Goal: Task Accomplishment & Management: Manage account settings

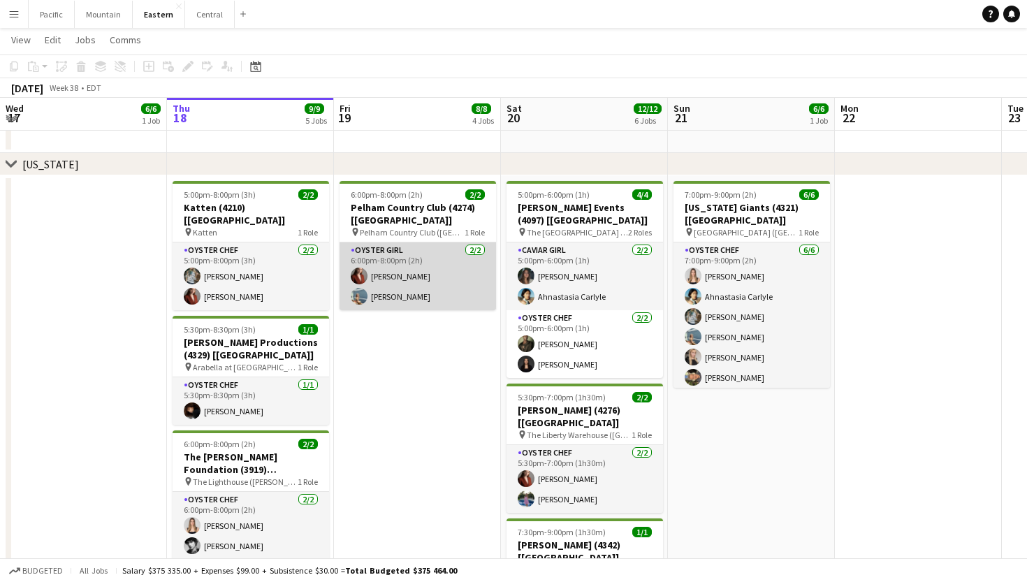
scroll to position [481, 0]
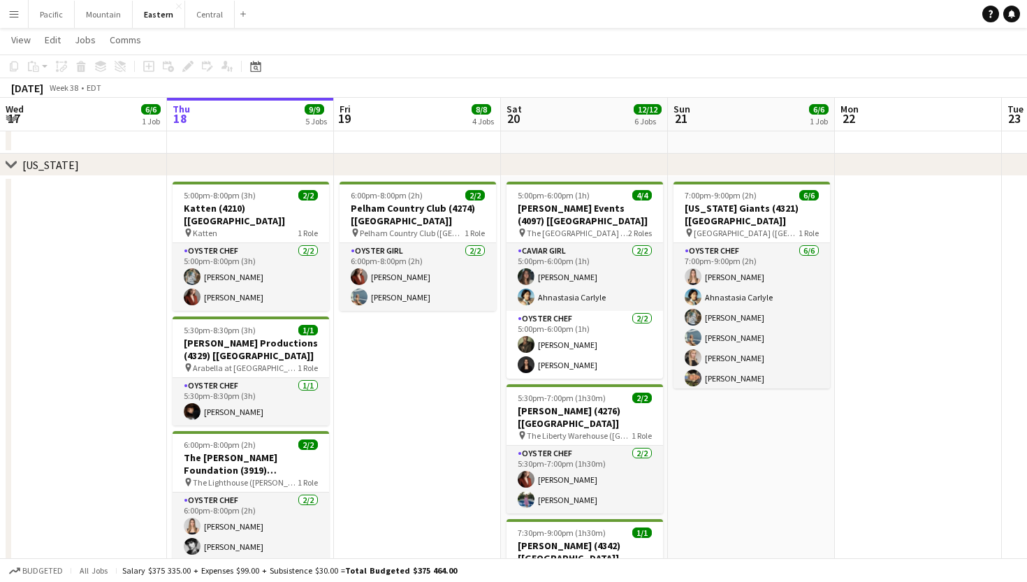
click at [13, 14] on app-icon "Menu" at bounding box center [13, 13] width 11 height 11
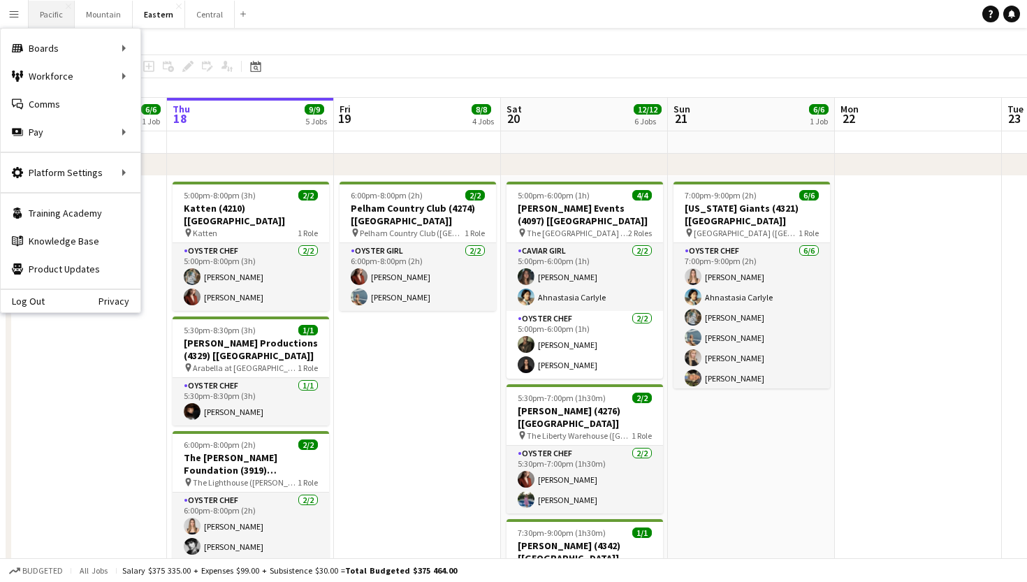
click at [57, 23] on button "Pacific Close" at bounding box center [52, 14] width 46 height 27
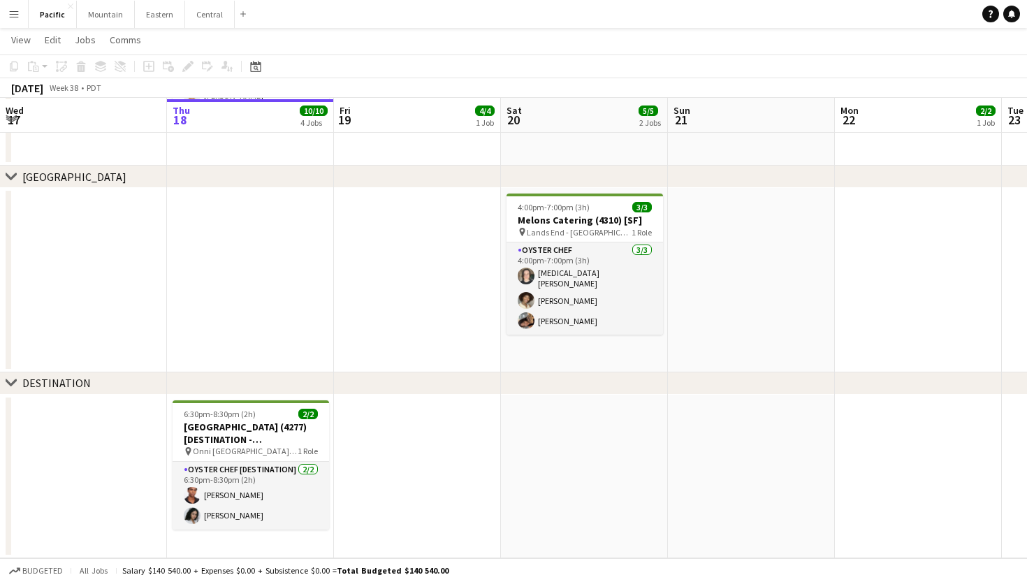
scroll to position [867, 0]
click at [251, 436] on h3 "[GEOGRAPHIC_DATA] (4277) [DESTINATION - [GEOGRAPHIC_DATA], [GEOGRAPHIC_DATA]]" at bounding box center [251, 432] width 156 height 25
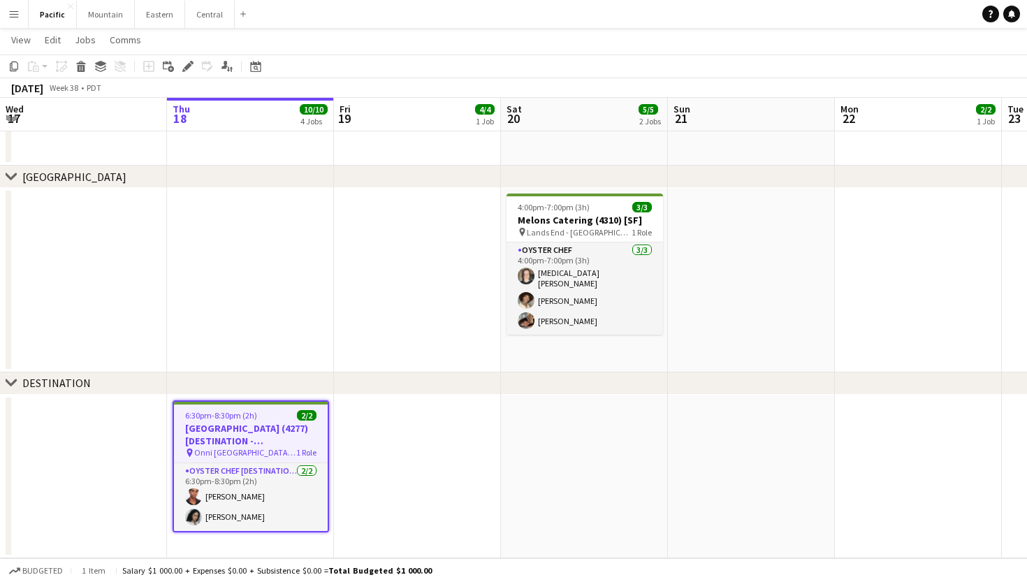
click at [188, 45] on app-page-menu "View Day view expanded Day view collapsed Month view Date picker Jump to [DATE]…" at bounding box center [513, 41] width 1027 height 27
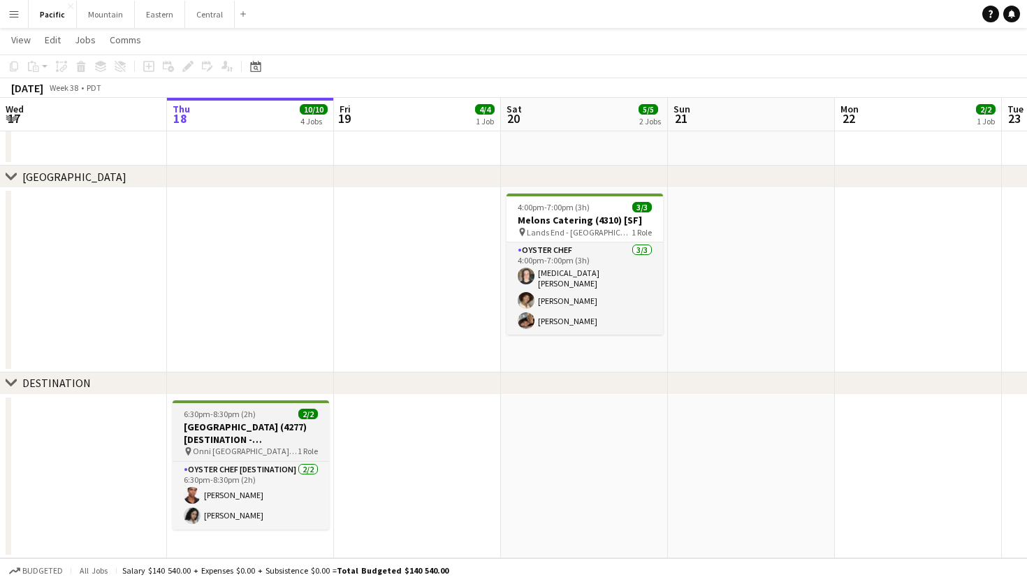
click at [258, 430] on h3 "[GEOGRAPHIC_DATA] (4277) [DESTINATION - [GEOGRAPHIC_DATA], [GEOGRAPHIC_DATA]]" at bounding box center [251, 432] width 156 height 25
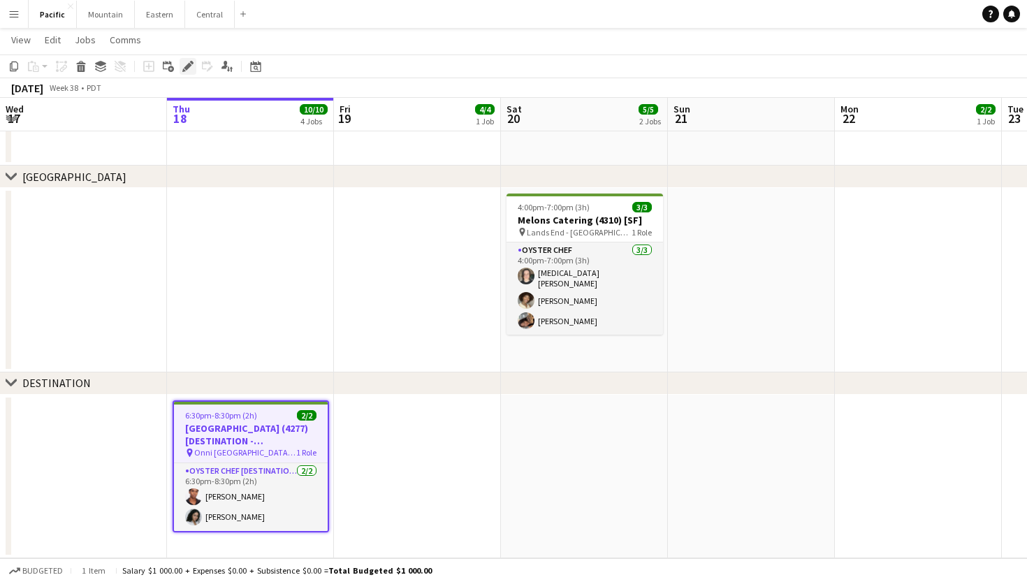
click at [191, 61] on icon at bounding box center [191, 62] width 3 height 3
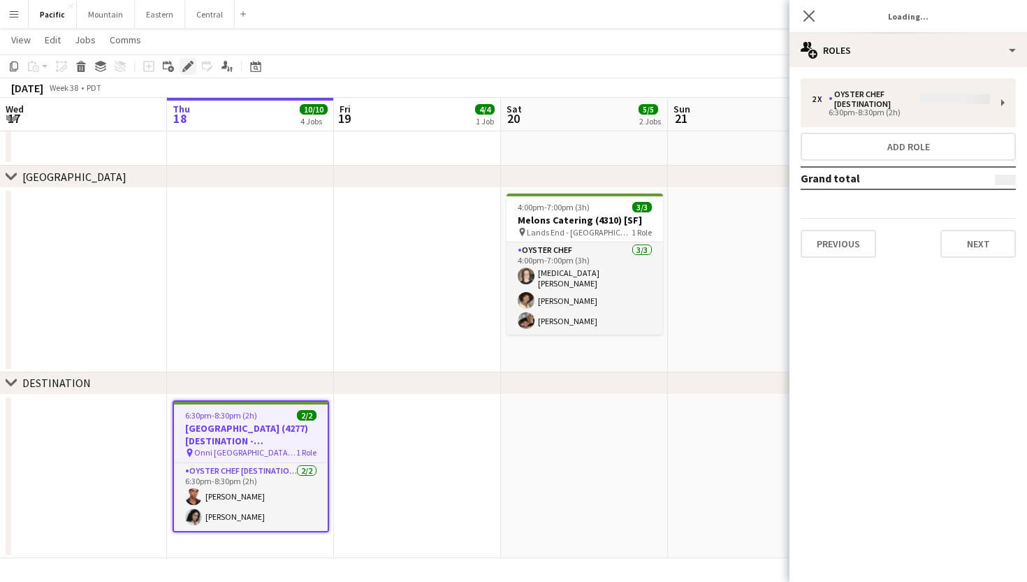
type input "**********"
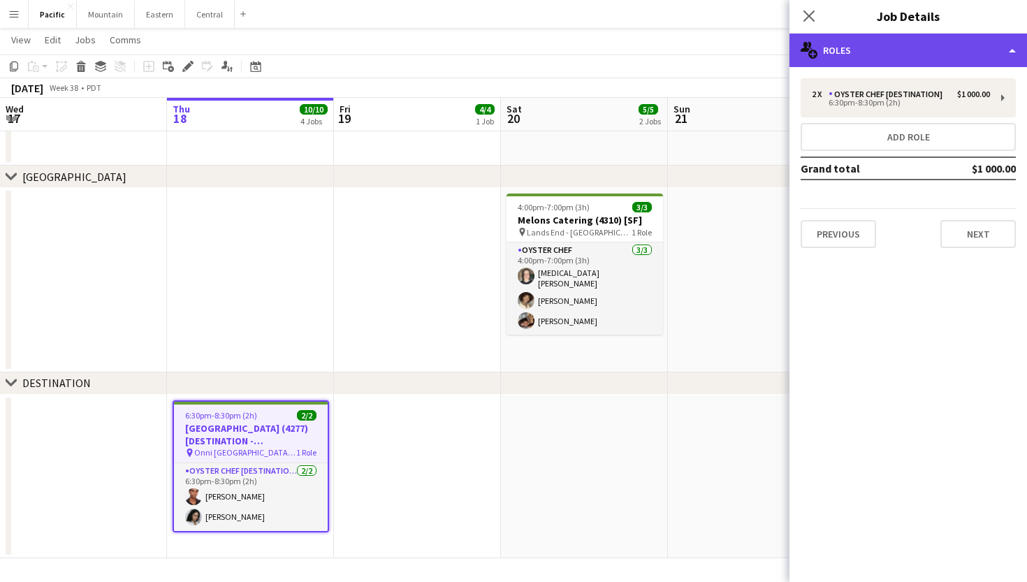
click at [828, 40] on div "multiple-users-add Roles" at bounding box center [907, 51] width 237 height 34
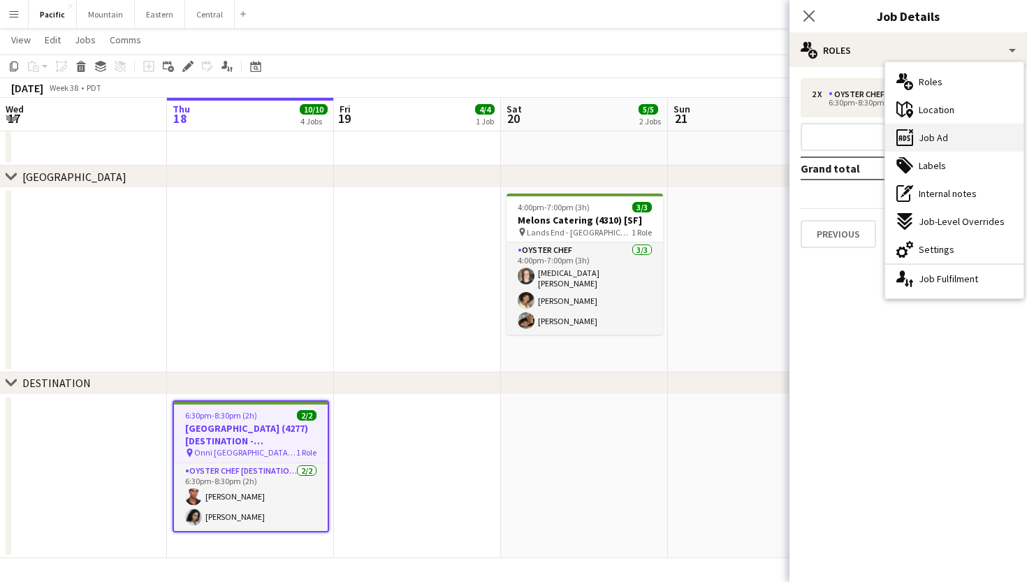
click at [904, 142] on icon "ads-window" at bounding box center [904, 137] width 17 height 17
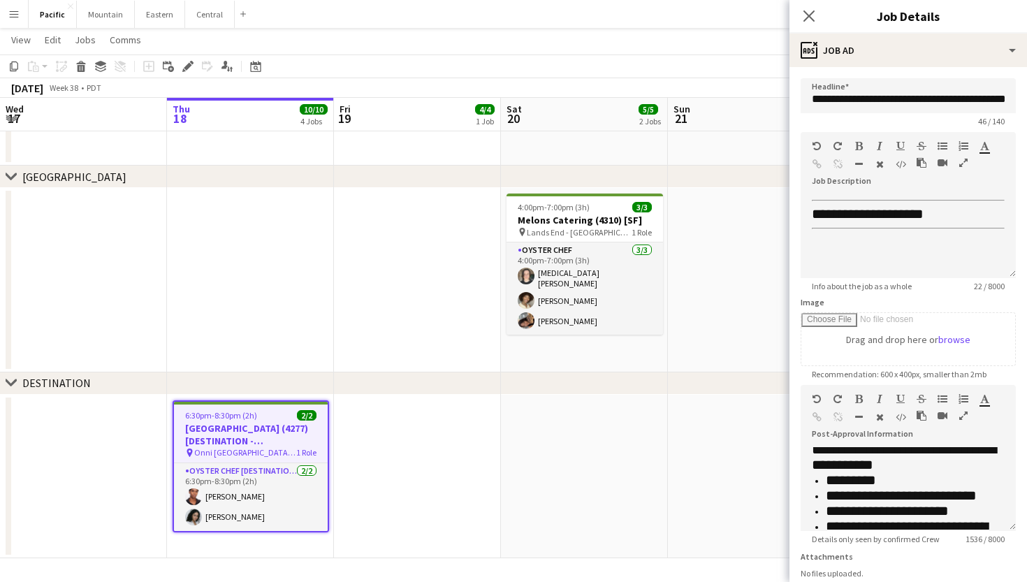
scroll to position [421, 0]
click at [805, 17] on icon "Close pop-in" at bounding box center [808, 15] width 13 height 13
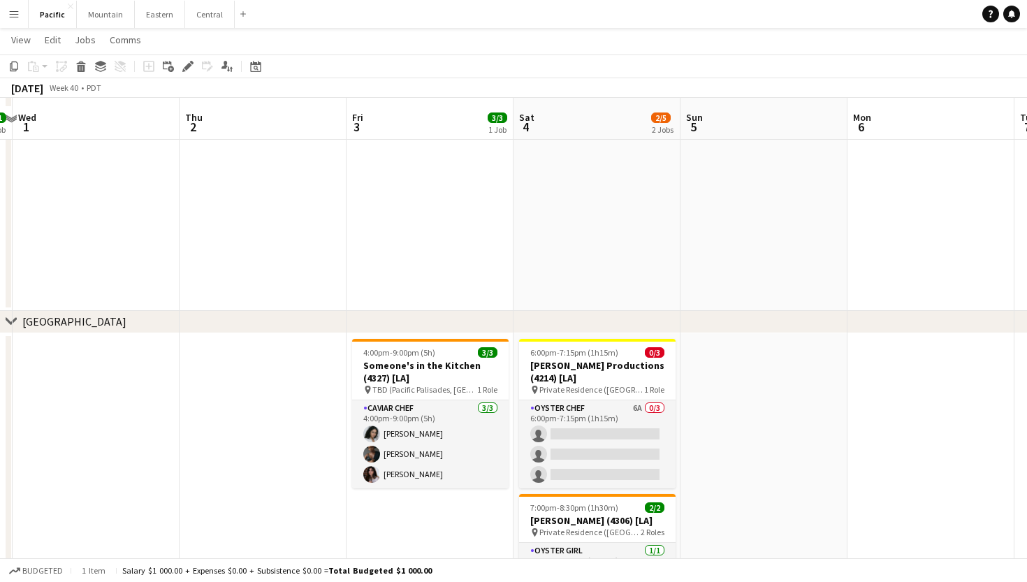
scroll to position [153, 0]
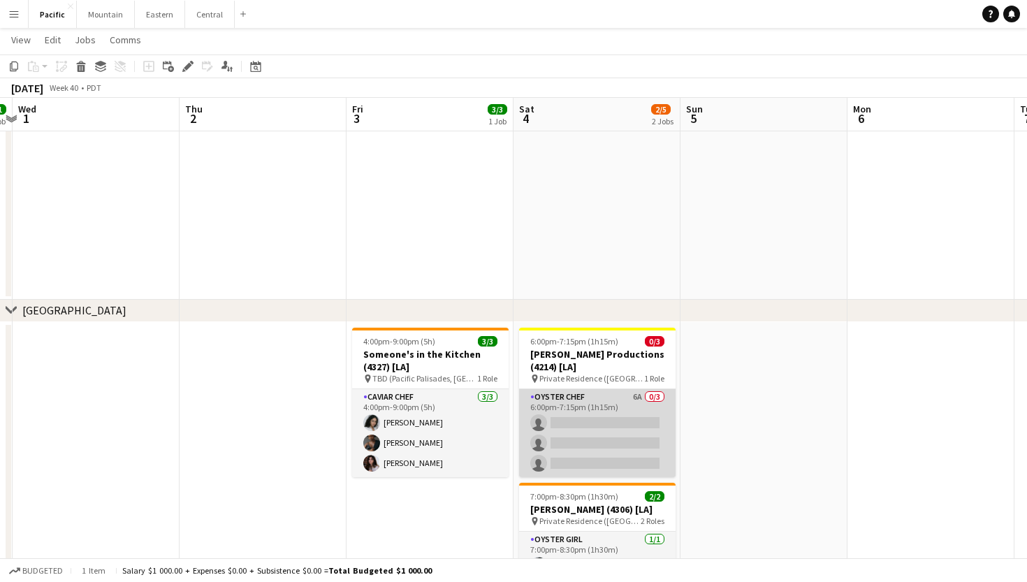
click at [581, 409] on app-card-role "Oyster Chef 6A 0/3 6:00pm-7:15pm (1h15m) single-neutral-actions single-neutral-…" at bounding box center [597, 433] width 156 height 88
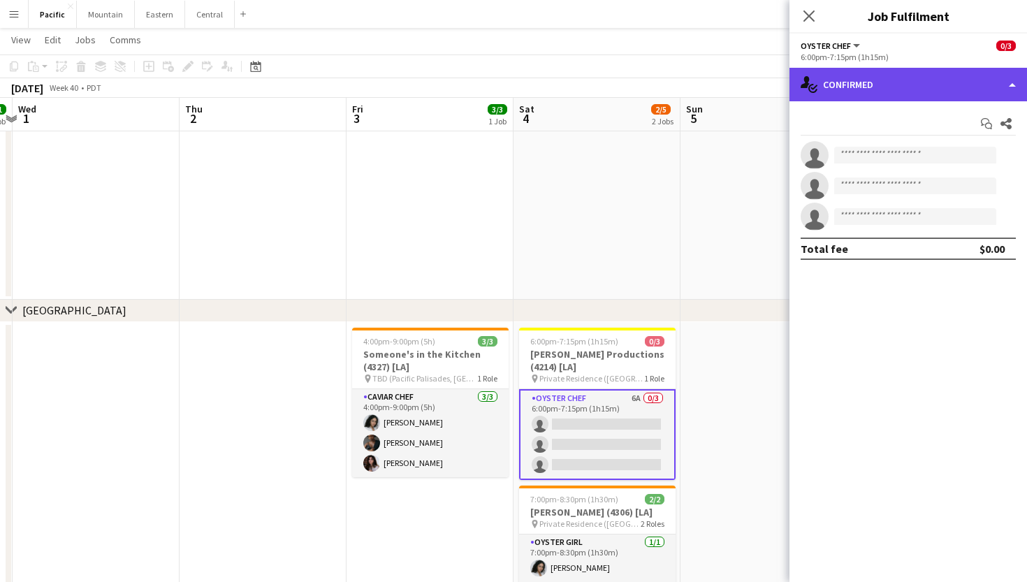
click at [876, 87] on div "single-neutral-actions-check-2 Confirmed" at bounding box center [907, 85] width 237 height 34
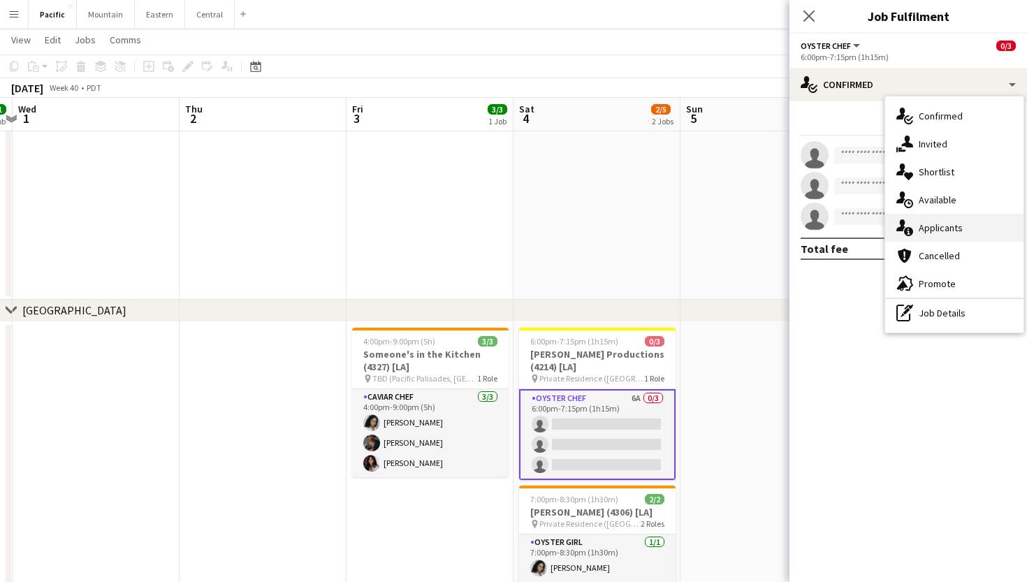
click at [957, 219] on div "single-neutral-actions-information Applicants" at bounding box center [954, 228] width 138 height 28
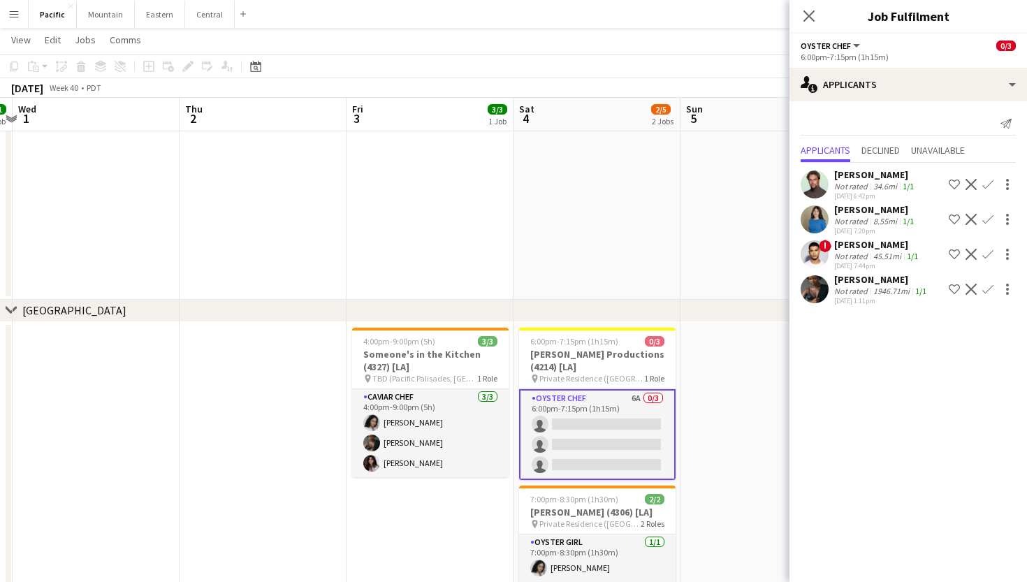
click at [811, 25] on div "Close pop-in" at bounding box center [808, 16] width 39 height 32
click at [806, 17] on icon "Close pop-in" at bounding box center [808, 15] width 13 height 13
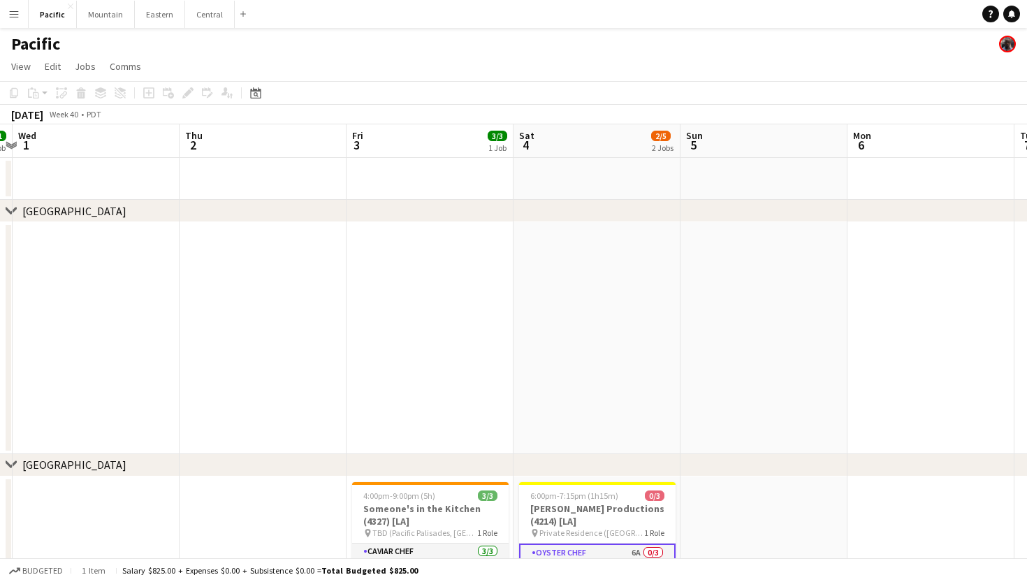
scroll to position [0, 0]
click at [585, 447] on app-date-cell at bounding box center [596, 338] width 167 height 232
